Goal: Navigation & Orientation: Find specific page/section

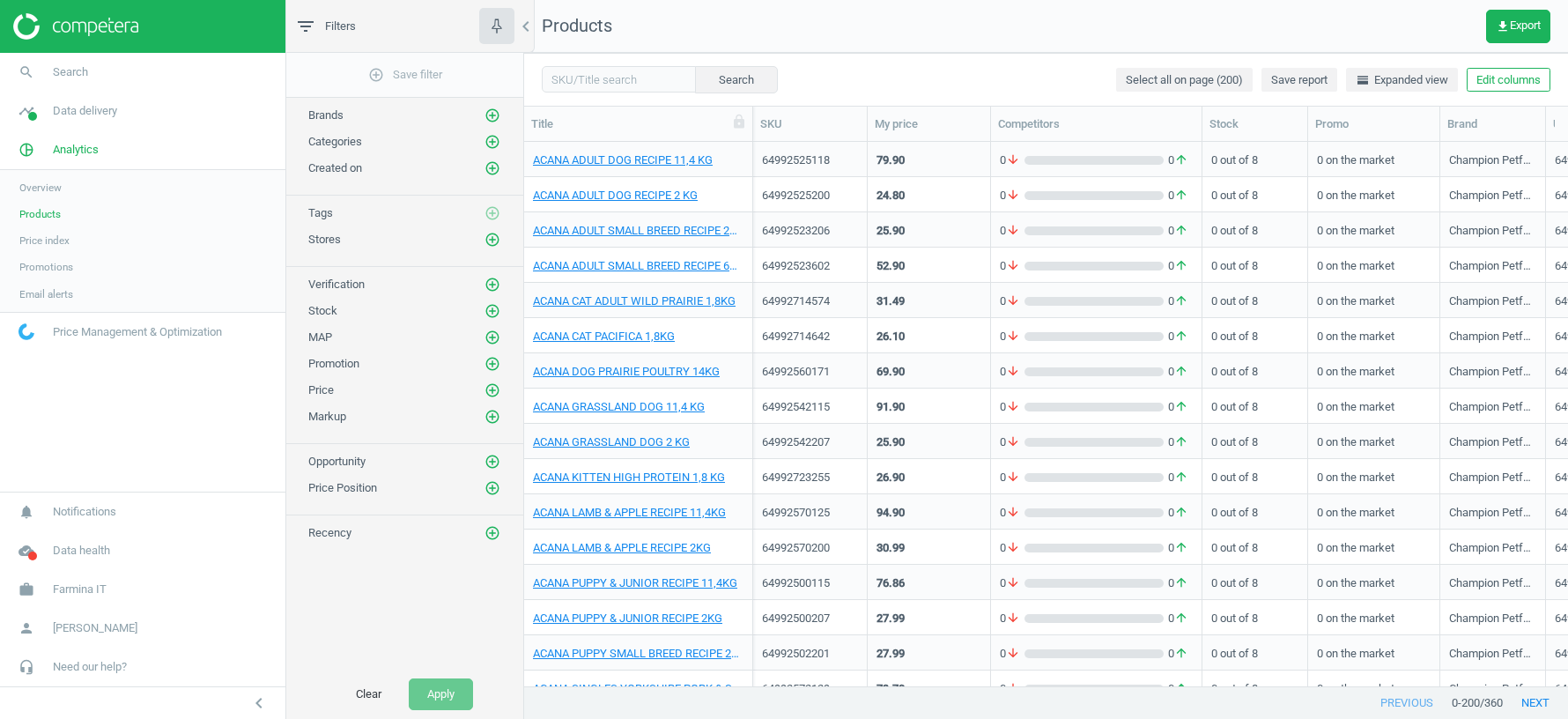
click at [66, 586] on span "Farmina IT" at bounding box center [79, 589] width 54 height 15
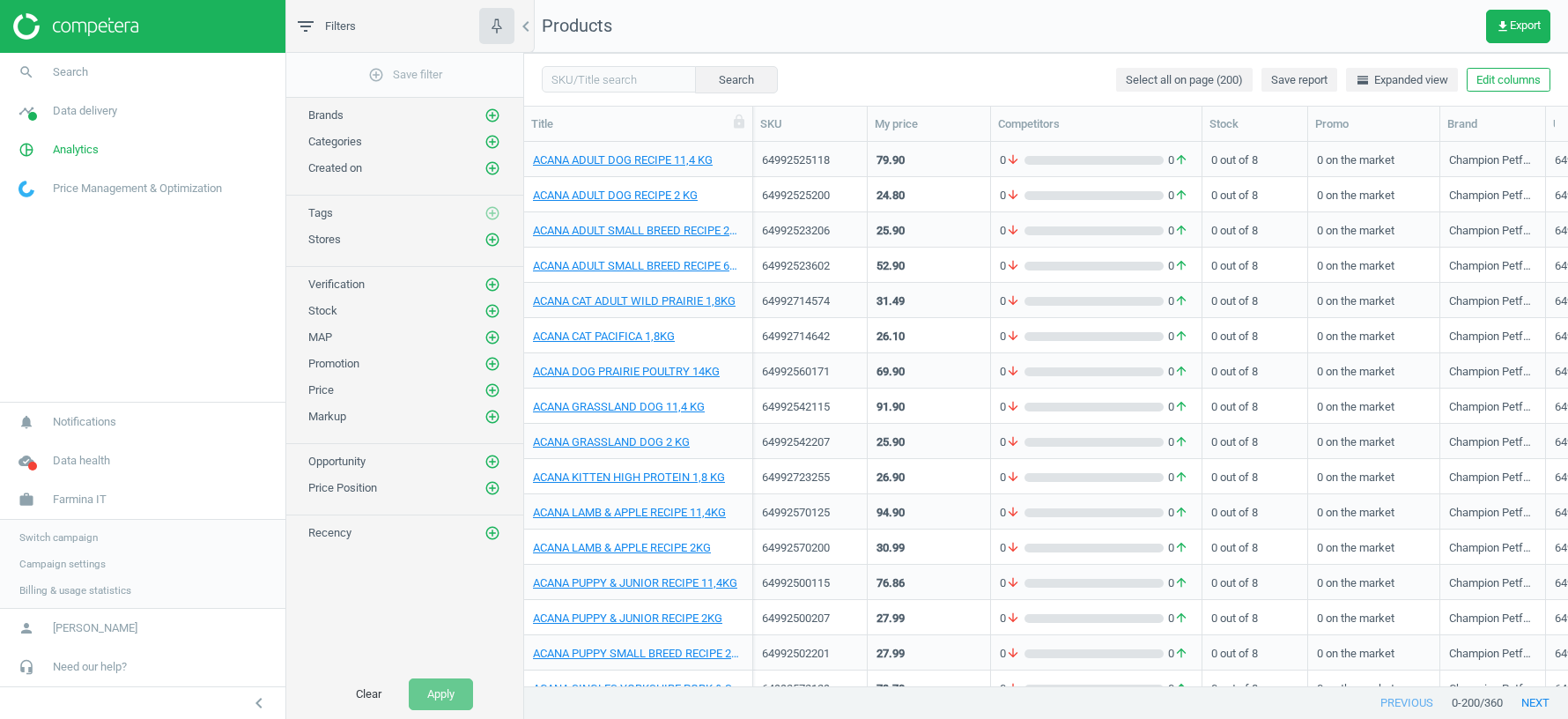
click at [68, 535] on span "Switch campaign" at bounding box center [58, 537] width 78 height 14
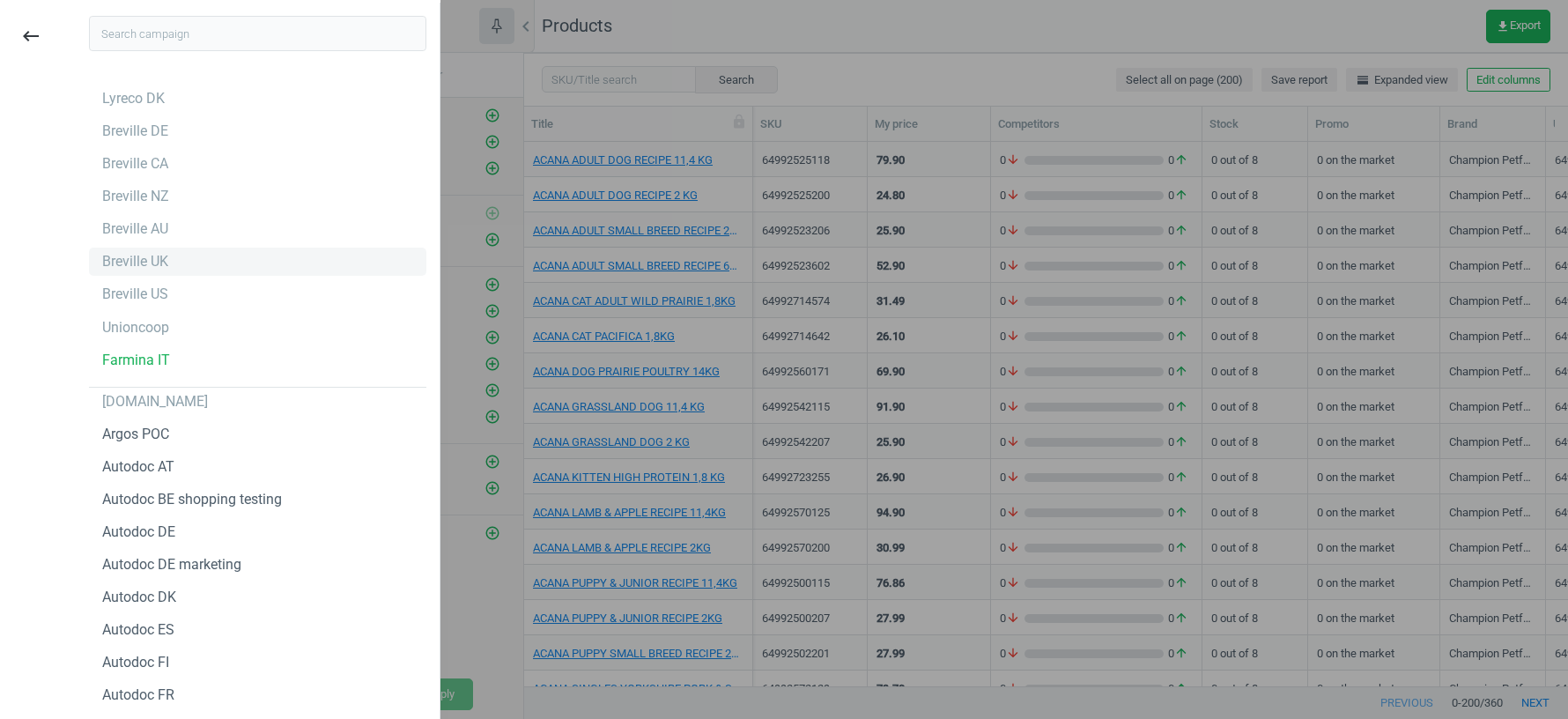
click at [137, 267] on div "Breville UK" at bounding box center [135, 261] width 66 height 19
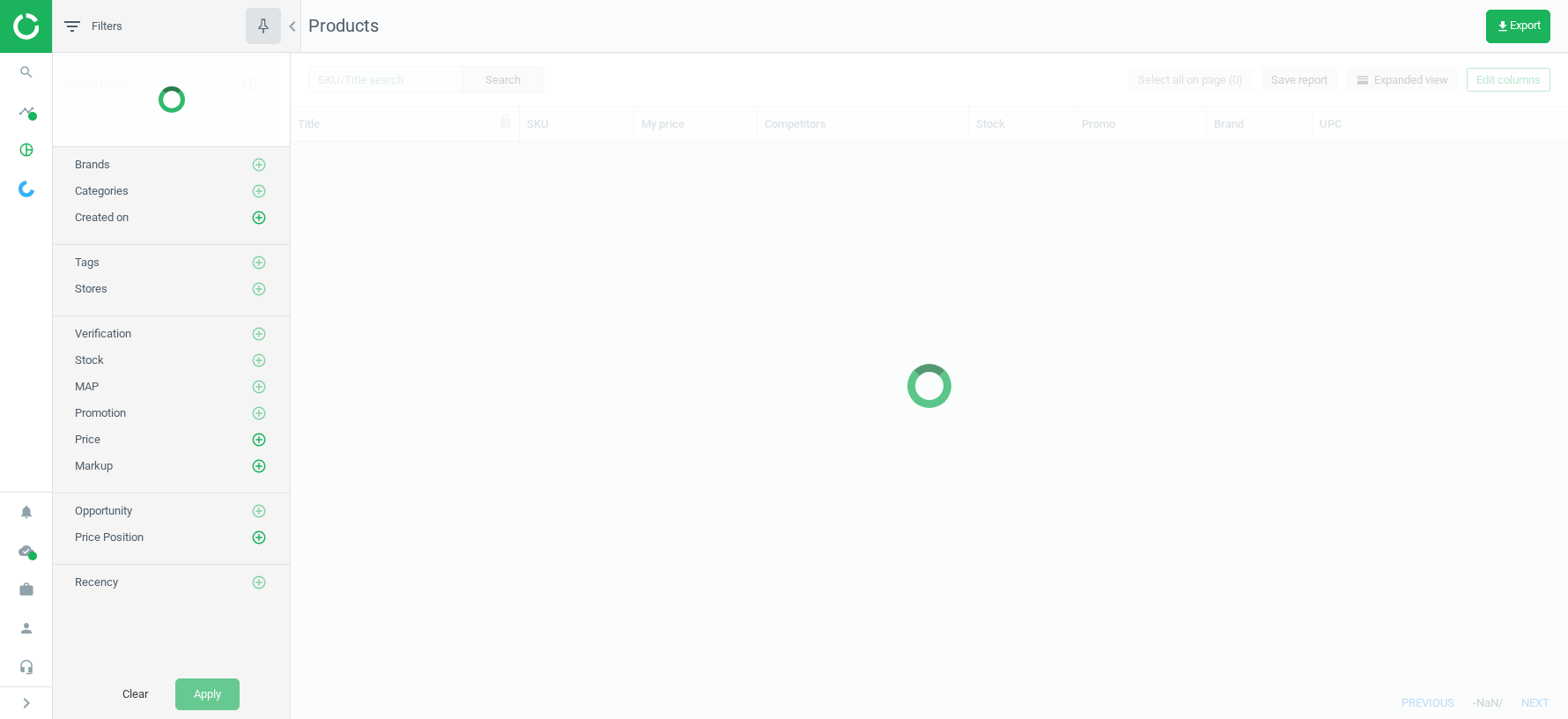
scroll to position [544, 1278]
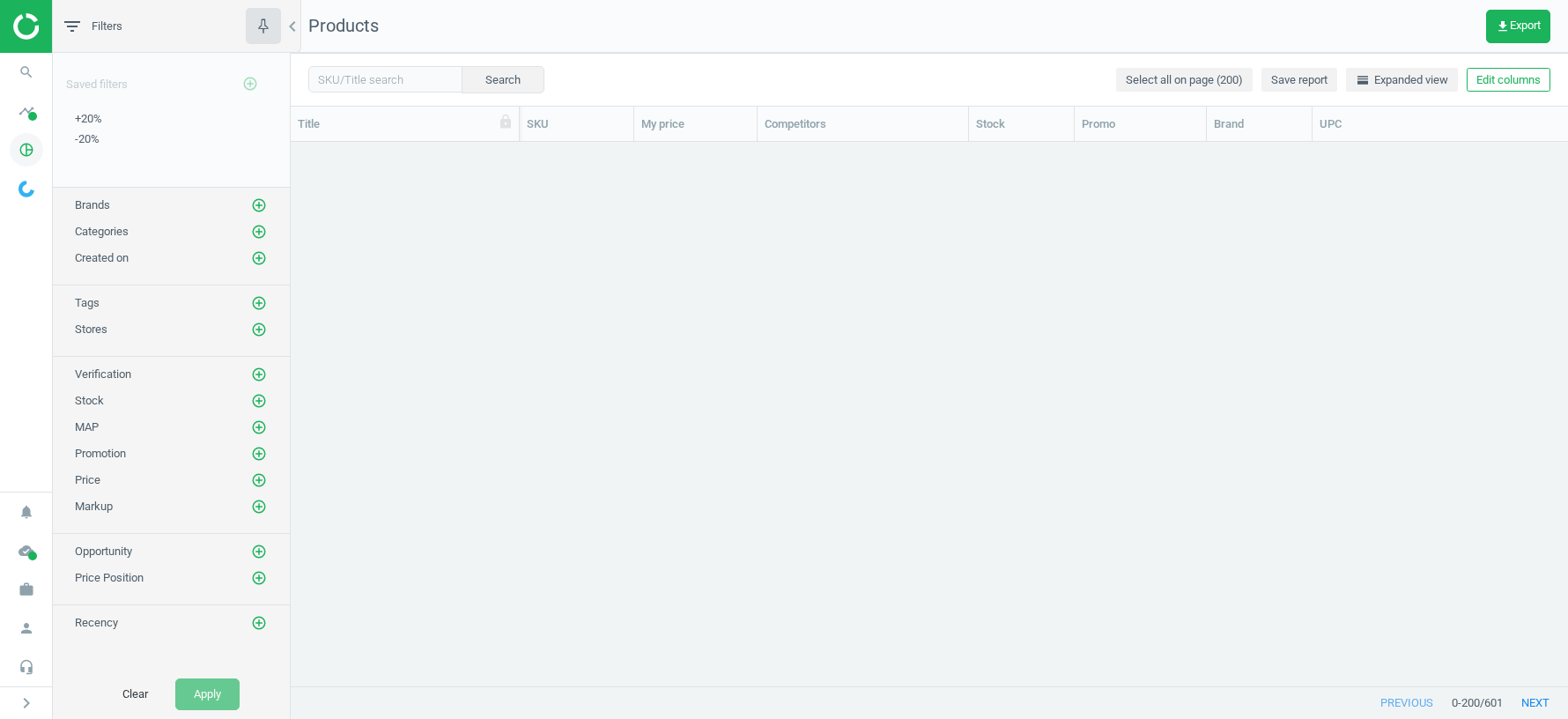
click at [24, 145] on icon "pie_chart_outlined" at bounding box center [26, 149] width 34 height 34
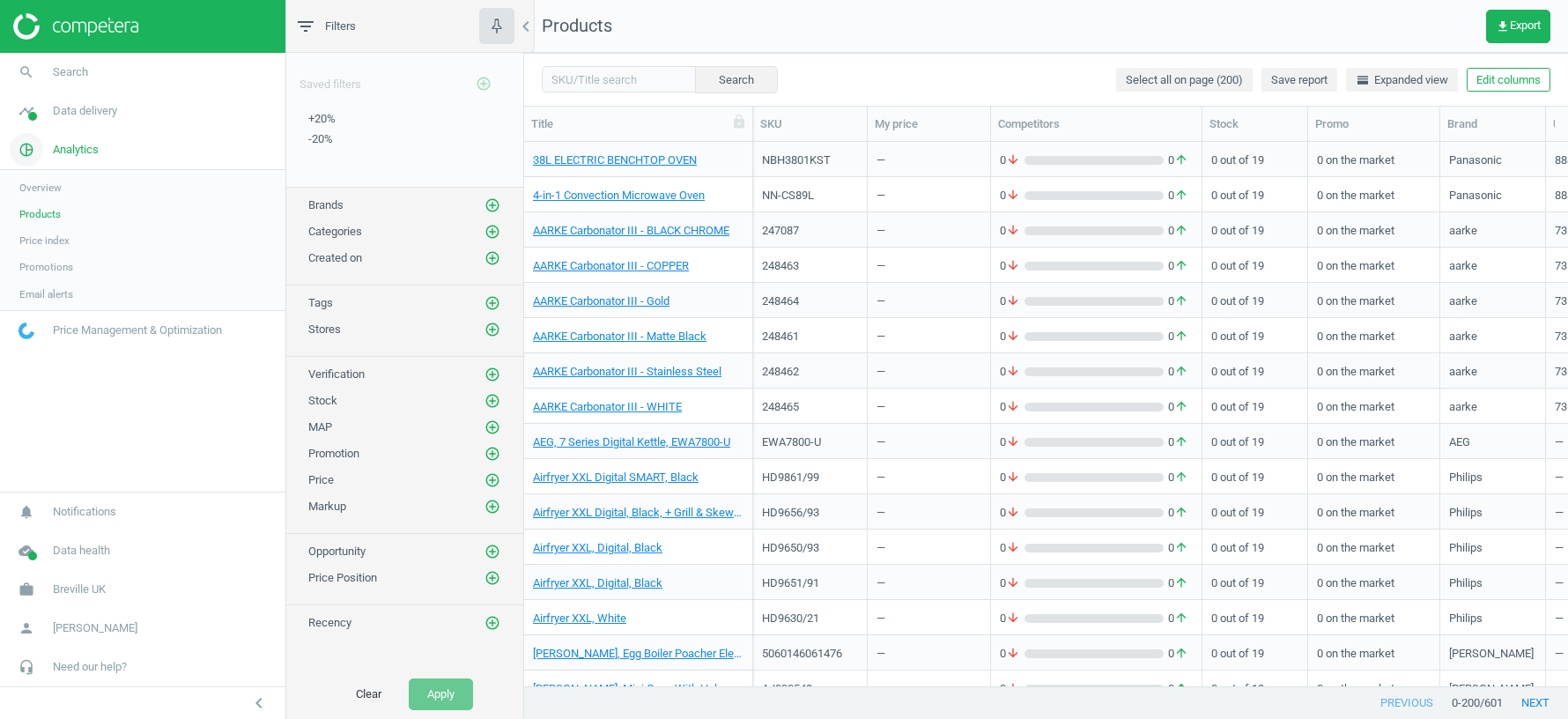
scroll to position [544, 1044]
click at [82, 105] on span "Data delivery" at bounding box center [85, 110] width 65 height 15
click at [36, 204] on span "Matches" at bounding box center [38, 201] width 39 height 14
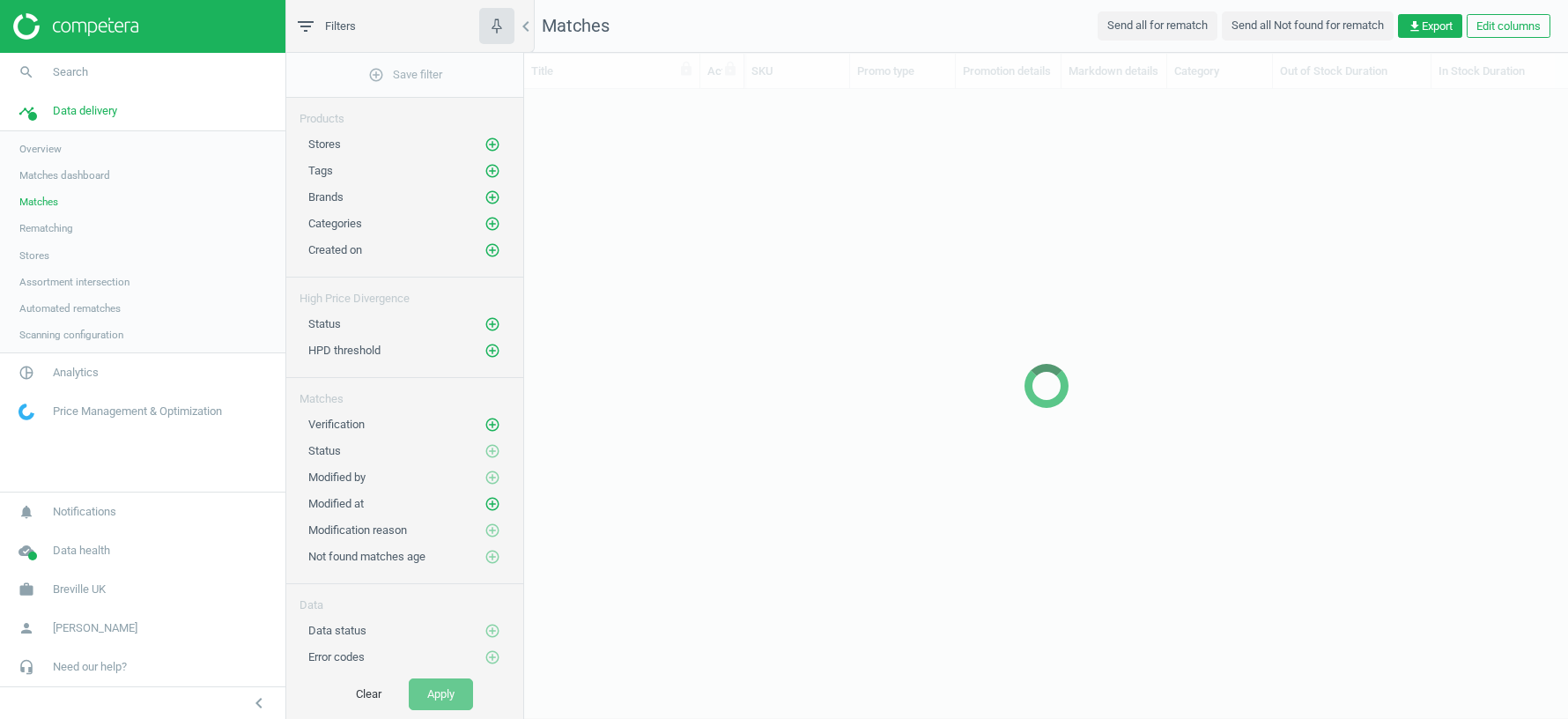
scroll to position [597, 1044]
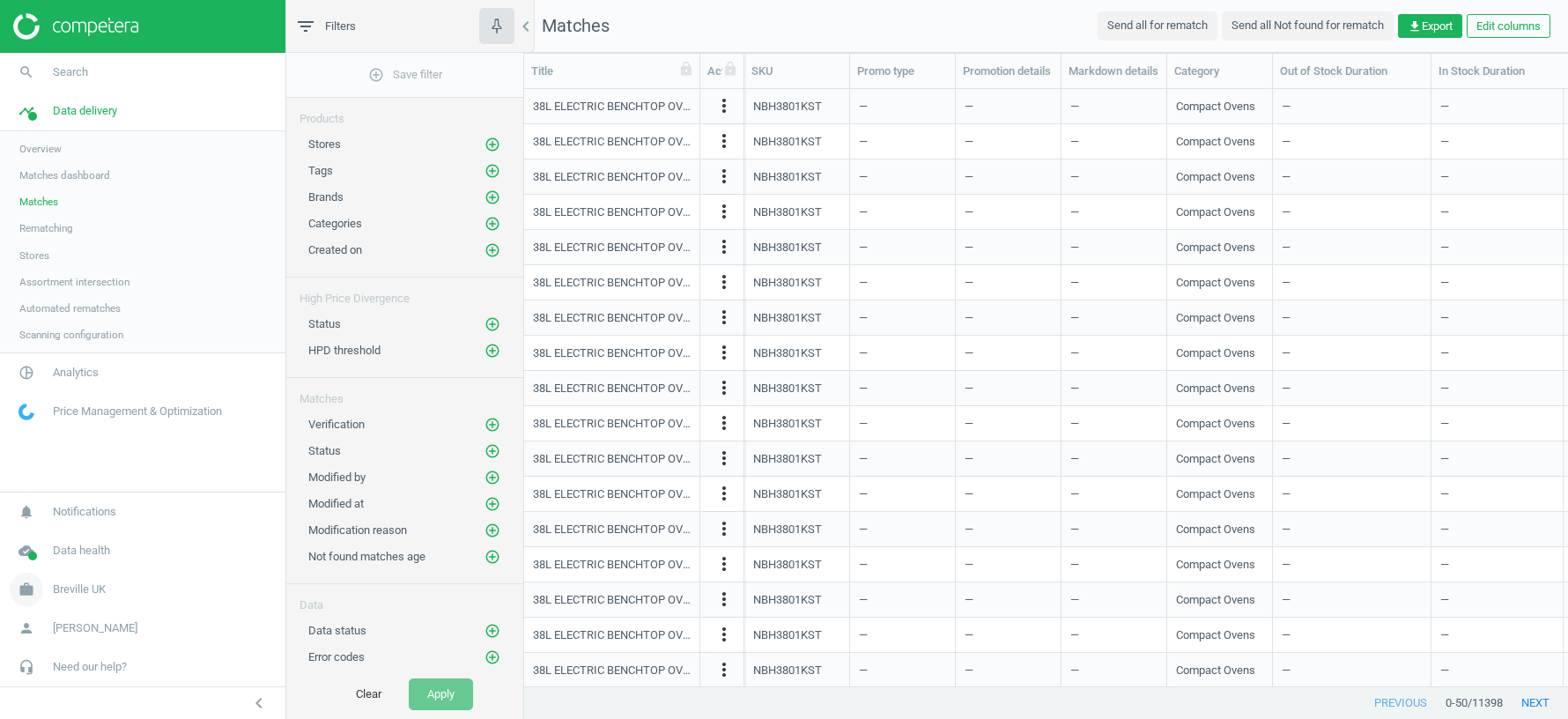
click at [67, 574] on link "work Breville UK" at bounding box center [142, 589] width 285 height 39
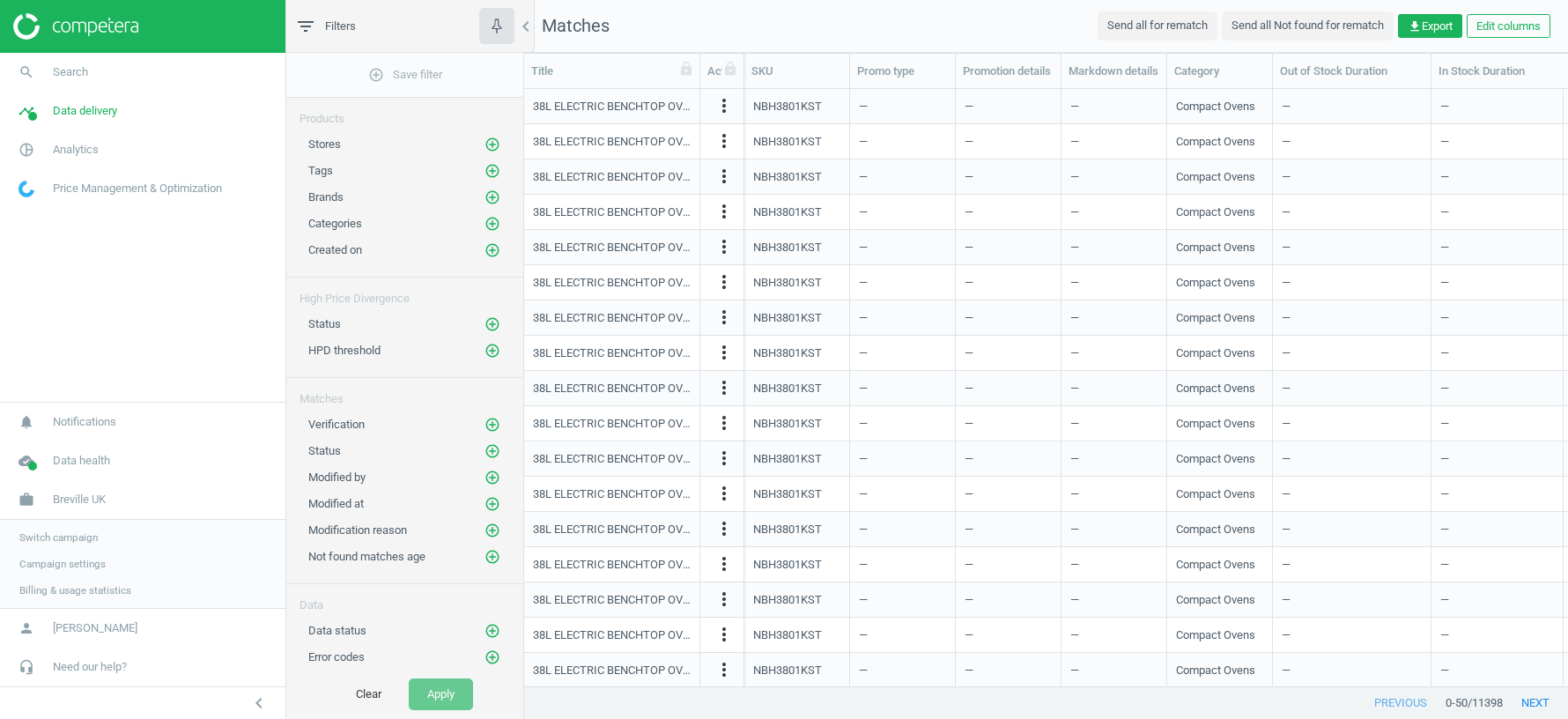
click at [47, 539] on span "Switch campaign" at bounding box center [58, 537] width 78 height 14
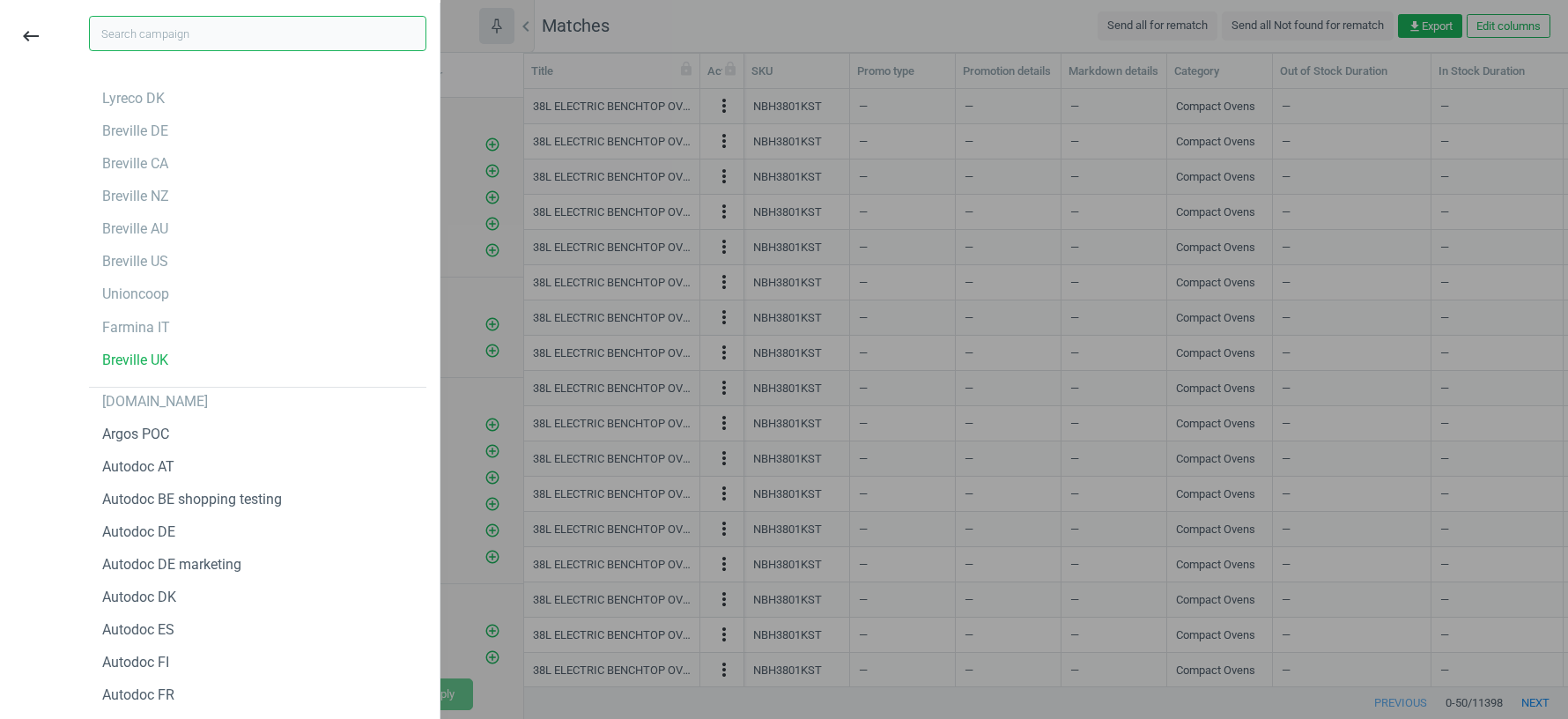
click at [176, 30] on input "text" at bounding box center [258, 33] width 337 height 36
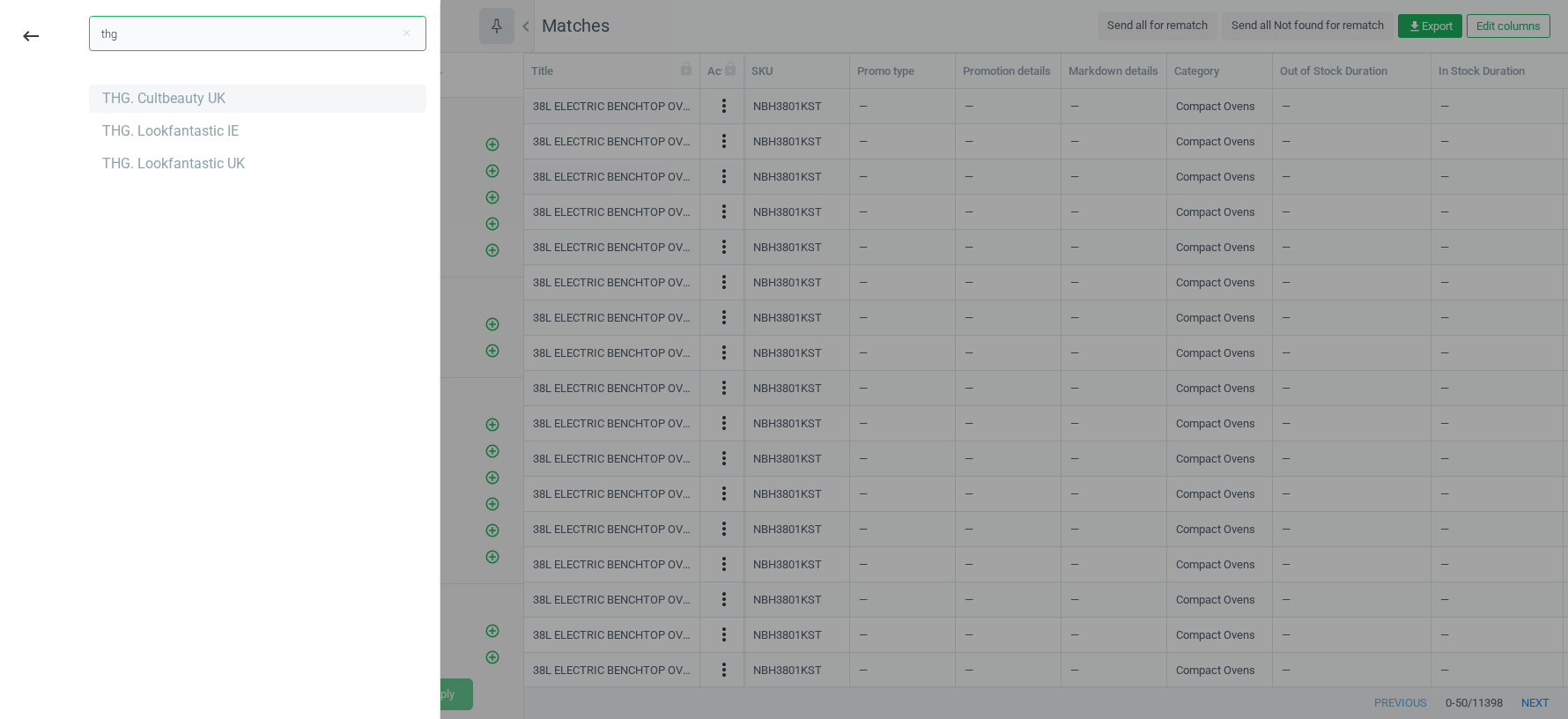
type input "thg"
click at [196, 99] on div "THG. Cultbeauty UK" at bounding box center [163, 98] width 123 height 19
